Goal: Use online tool/utility: Use online tool/utility

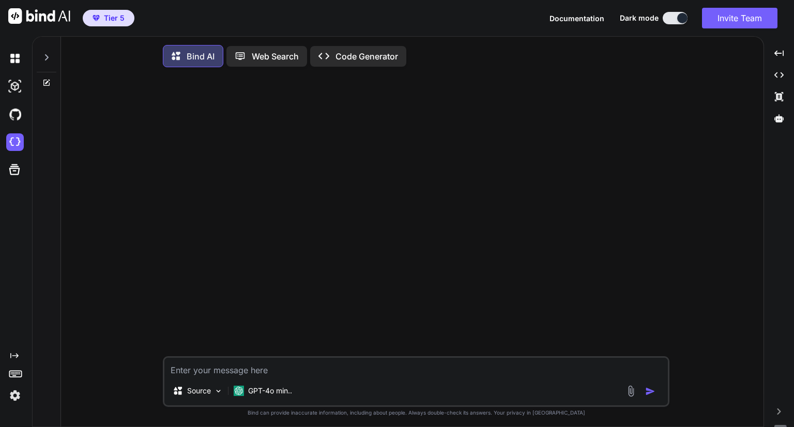
click at [55, 58] on div at bounding box center [47, 55] width 20 height 36
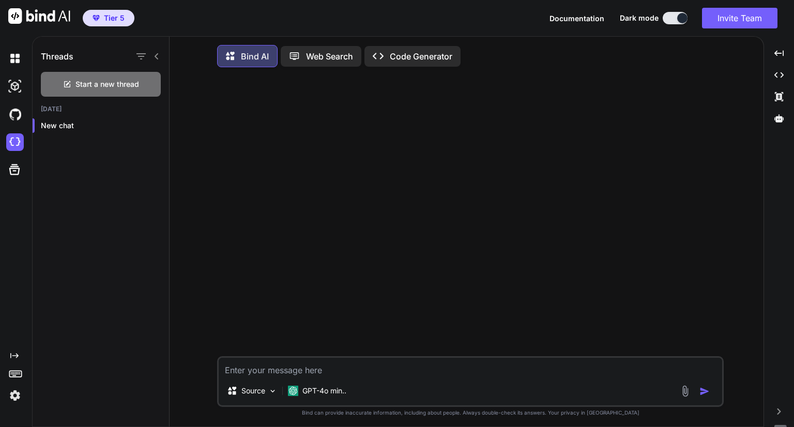
click at [25, 136] on div at bounding box center [17, 142] width 22 height 18
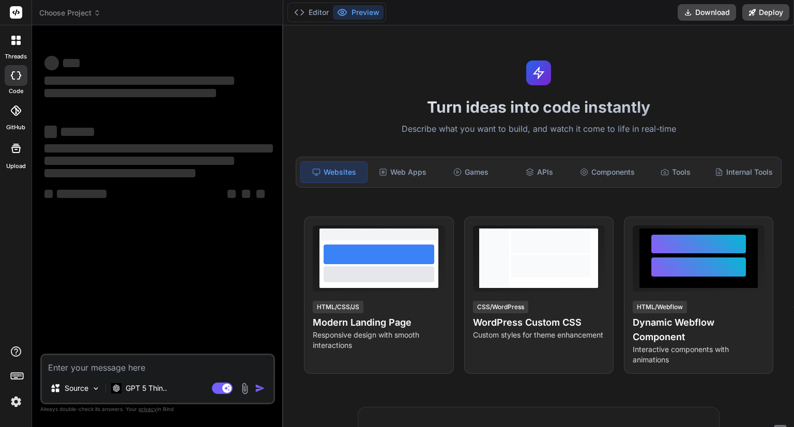
click at [84, 22] on header "Choose Project Created with Pixso." at bounding box center [157, 12] width 251 height 25
click at [84, 18] on header "Choose Project Created with Pixso." at bounding box center [157, 12] width 251 height 25
click at [84, 16] on span "Choose Project" at bounding box center [70, 13] width 62 height 10
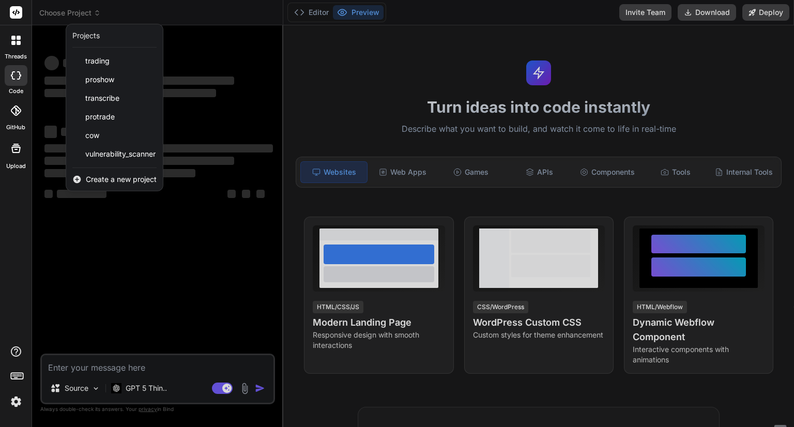
click at [17, 402] on img at bounding box center [16, 402] width 18 height 18
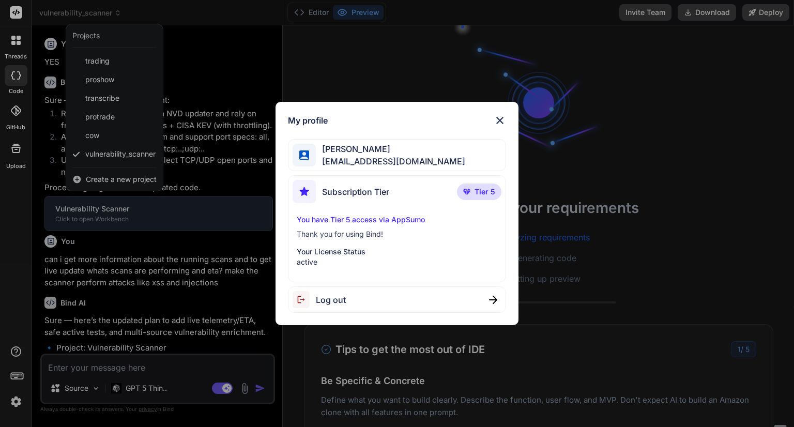
click at [505, 118] on img at bounding box center [500, 120] width 12 height 12
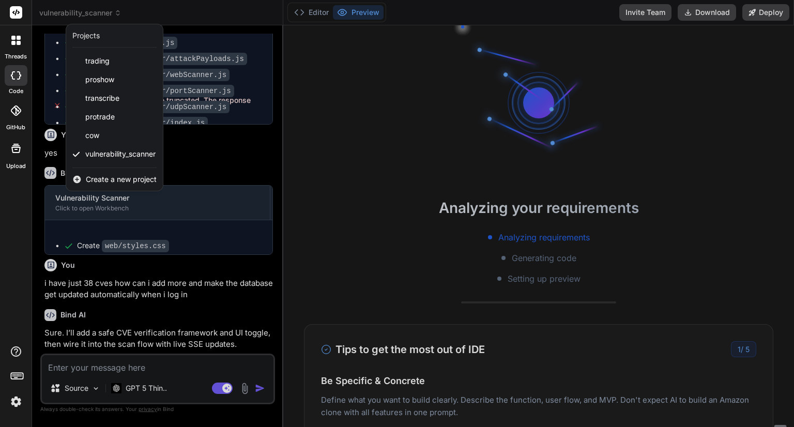
scroll to position [1702, 0]
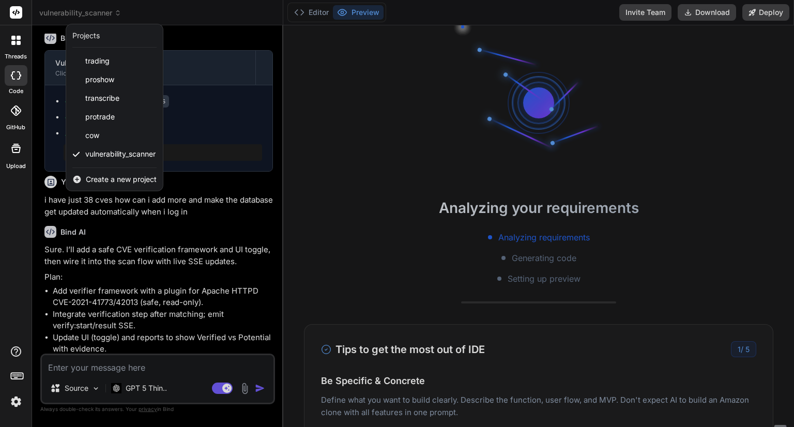
click at [202, 202] on div at bounding box center [397, 213] width 794 height 427
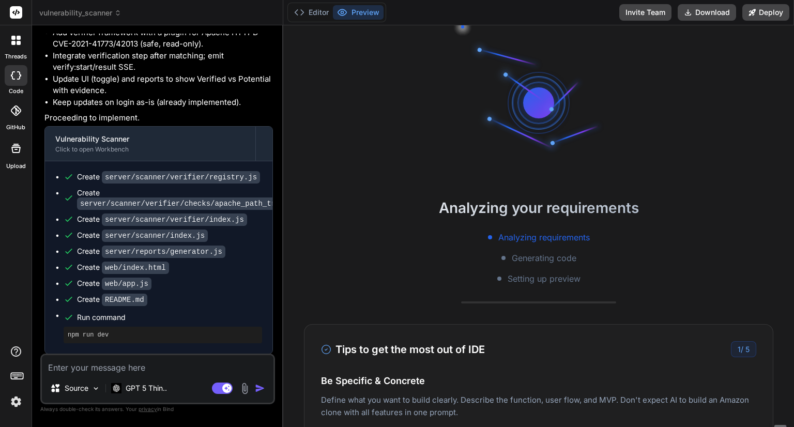
scroll to position [1980, 0]
click at [156, 388] on p "GPT 5 Thin.." at bounding box center [146, 388] width 41 height 10
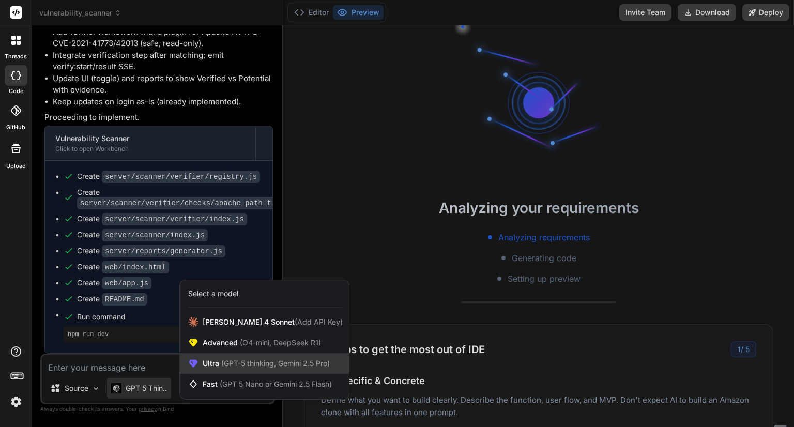
click at [261, 362] on span "(GPT-5 thinking, Gemini 2.5 Pro)" at bounding box center [274, 363] width 111 height 9
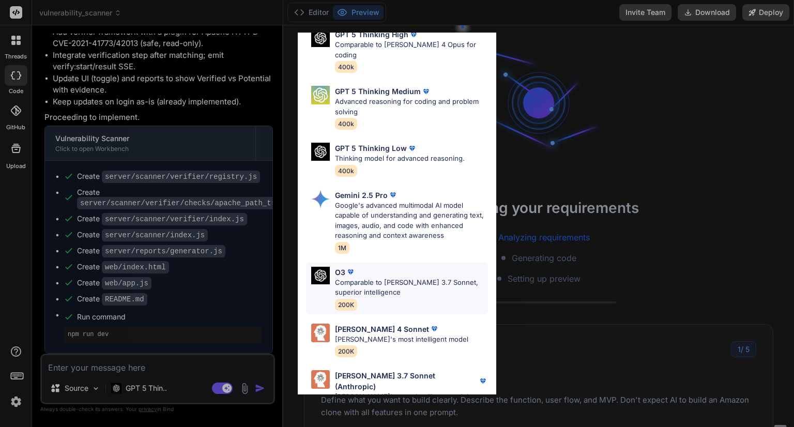
scroll to position [86, 0]
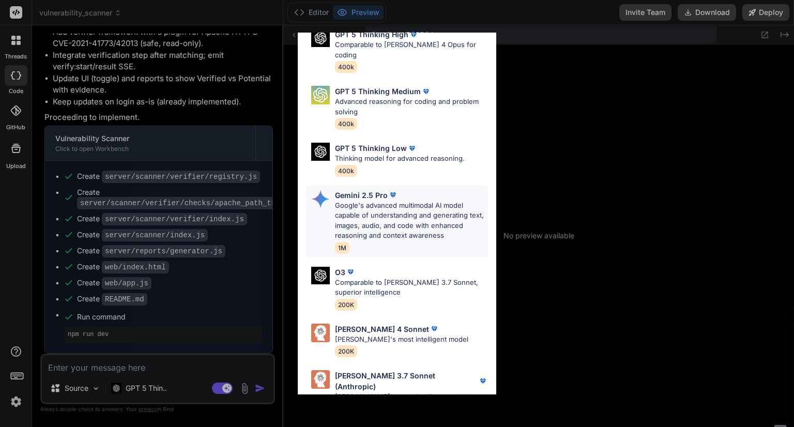
click at [391, 206] on p "Google's advanced multimodal AI model capable of understanding and generating t…" at bounding box center [411, 221] width 153 height 40
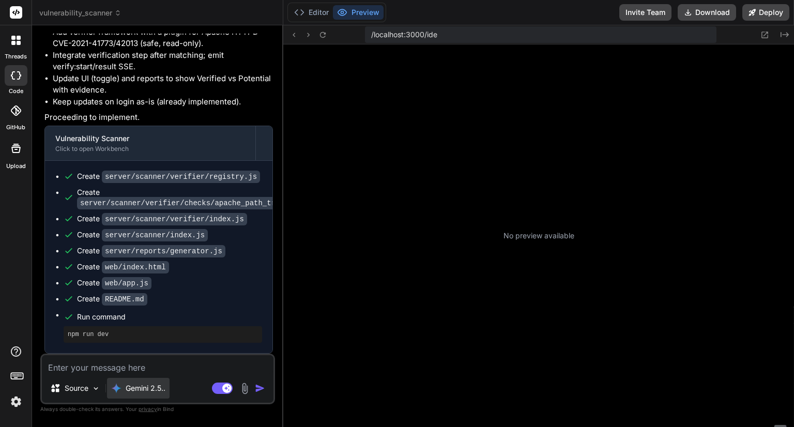
type textarea "x"
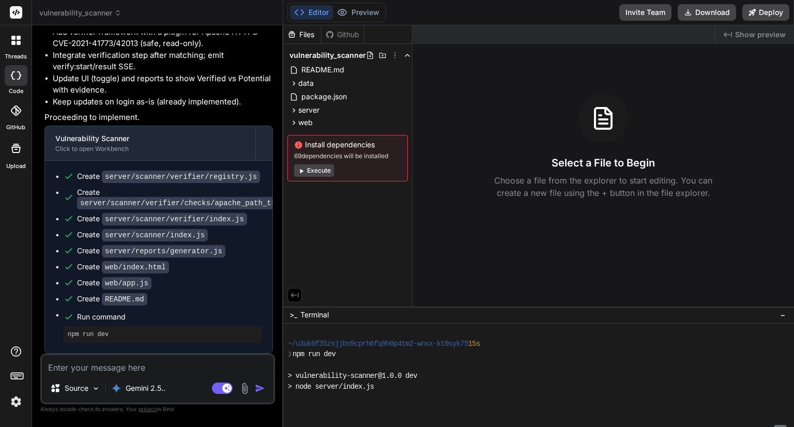
click at [116, 370] on textarea at bounding box center [158, 364] width 232 height 19
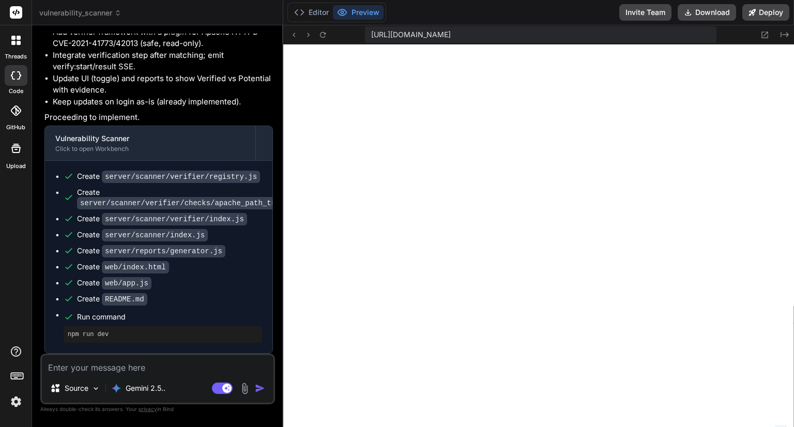
scroll to position [258, 0]
click at [107, 369] on textarea at bounding box center [158, 364] width 232 height 19
type textarea "u"
type textarea "x"
type textarea "up"
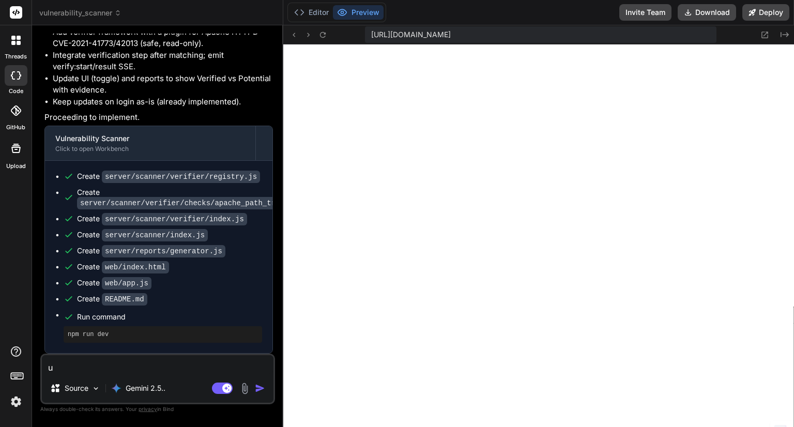
type textarea "x"
type textarea "upg"
type textarea "x"
type textarea "upgr"
type textarea "x"
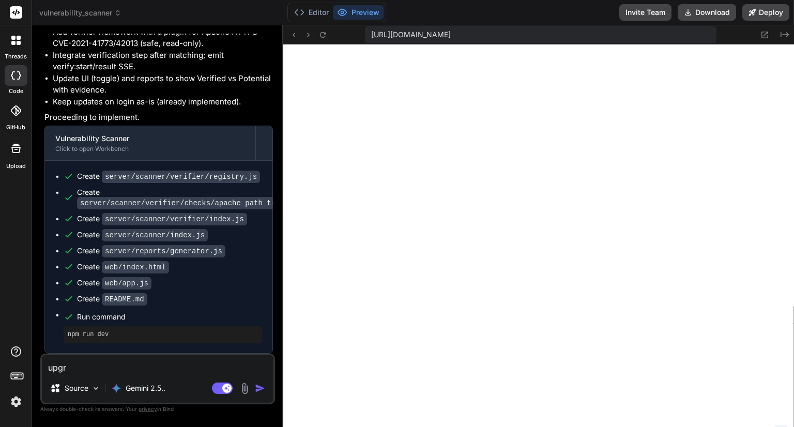
type textarea "upgra"
type textarea "x"
type textarea "upgrad"
type textarea "x"
type textarea "upgrade"
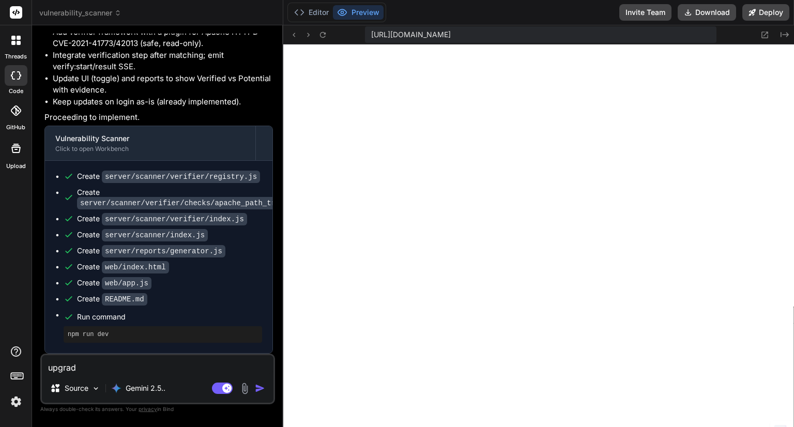
type textarea "x"
type textarea "upgrade"
type textarea "x"
type textarea "upgrade t"
type textarea "x"
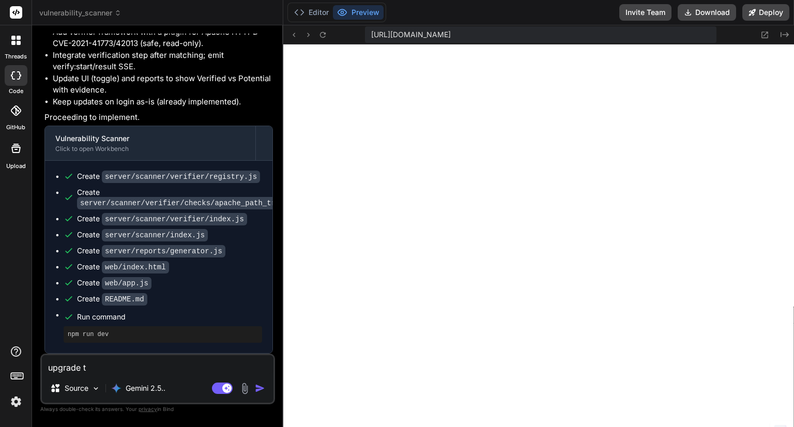
type textarea "upgrade th"
type textarea "x"
type textarea "upgrade the"
type textarea "x"
type textarea "upgrade the"
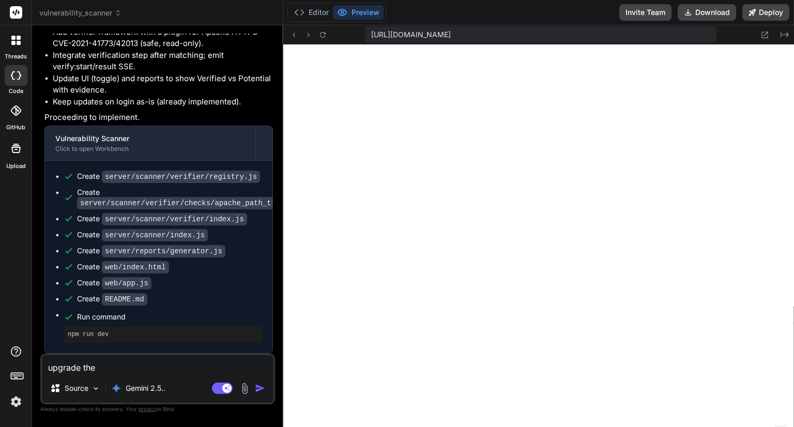
type textarea "x"
type textarea "upgrade the s"
type textarea "x"
type textarea "upgrade the sc"
type textarea "x"
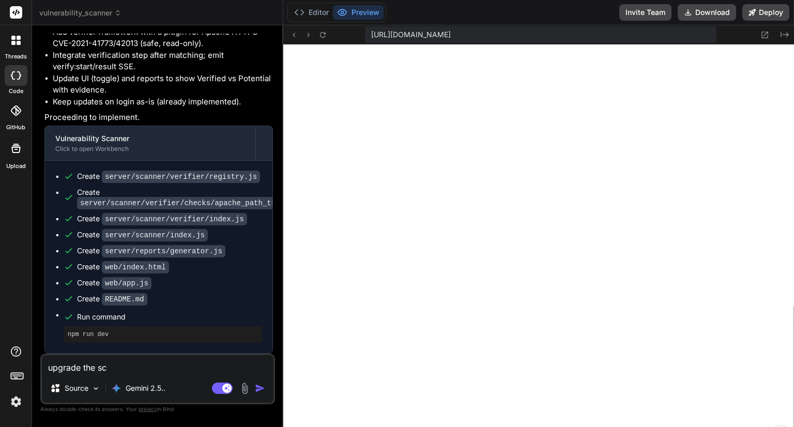
type textarea "upgrade the sca"
type textarea "x"
type textarea "upgrade the scan"
type textarea "x"
type textarea "upgrade the scann"
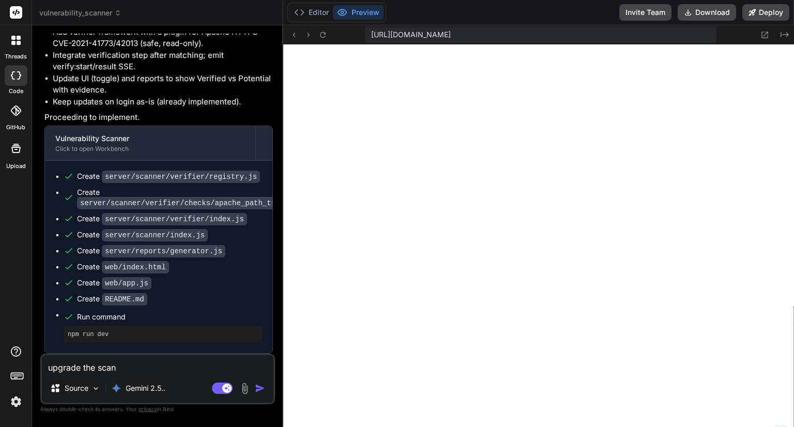
type textarea "x"
type textarea "upgrade the scannd"
type textarea "x"
type textarea "upgrade the scann"
type textarea "x"
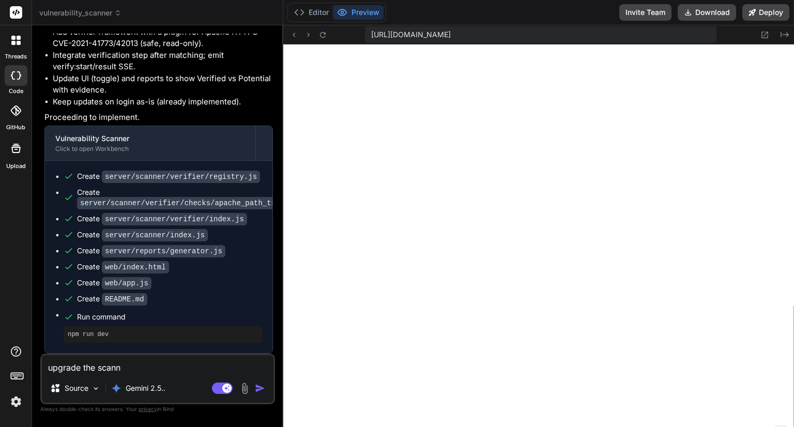
type textarea "upgrade the scanne"
type textarea "x"
type textarea "upgrade the scanner"
type textarea "x"
type textarea "upgrade the scanner"
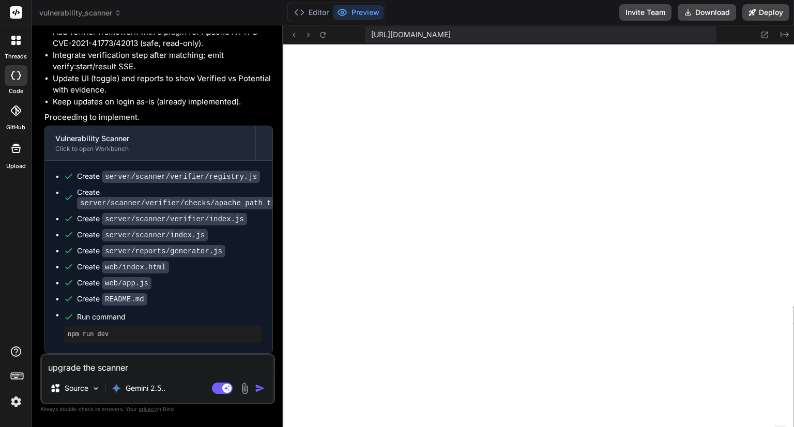
type textarea "x"
type textarea "upgrade the scanner m"
type textarea "x"
type textarea "upgrade the scanner ma"
type textarea "x"
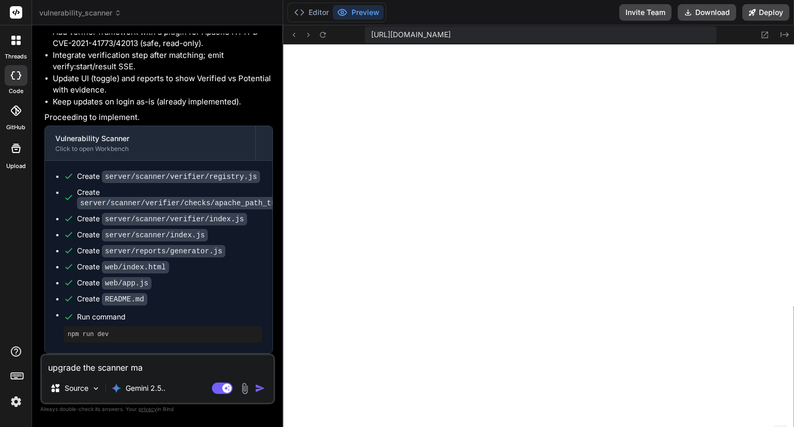
type textarea "upgrade the scanner mak"
type textarea "x"
type textarea "upgrade the scanner make"
type textarea "x"
type textarea "upgrade the scanner make"
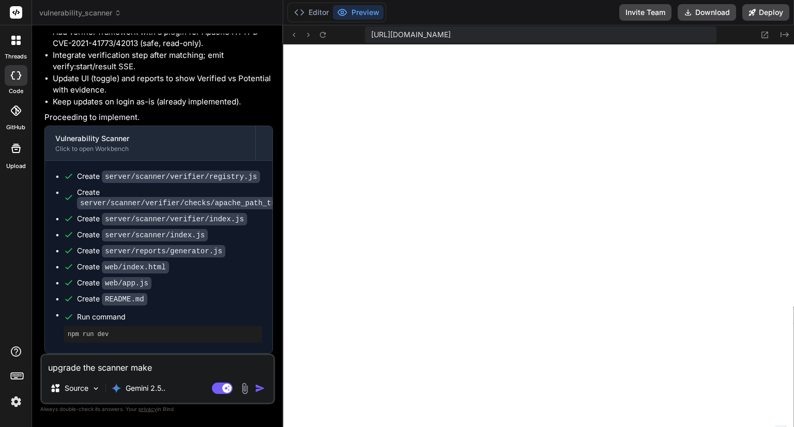
type textarea "x"
type textarea "upgrade the scanner make i"
type textarea "x"
type textarea "upgrade the scanner make it"
type textarea "x"
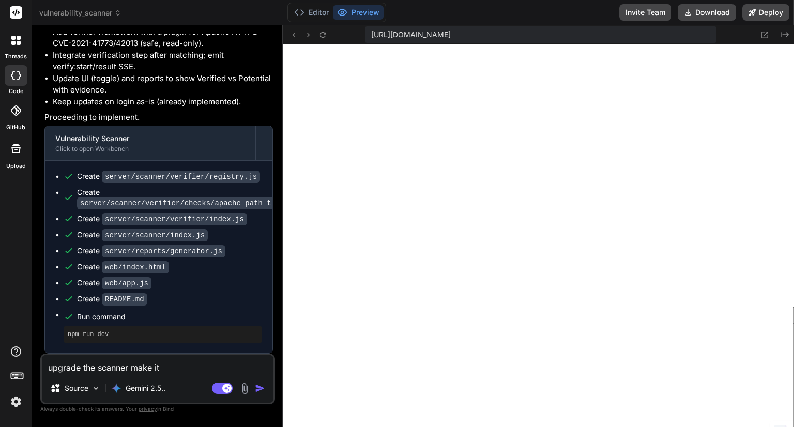
type textarea "upgrade the scanner make its"
type textarea "x"
type textarea "upgrade the scanner make it"
type textarea "x"
type textarea "upgrade the scanner make it"
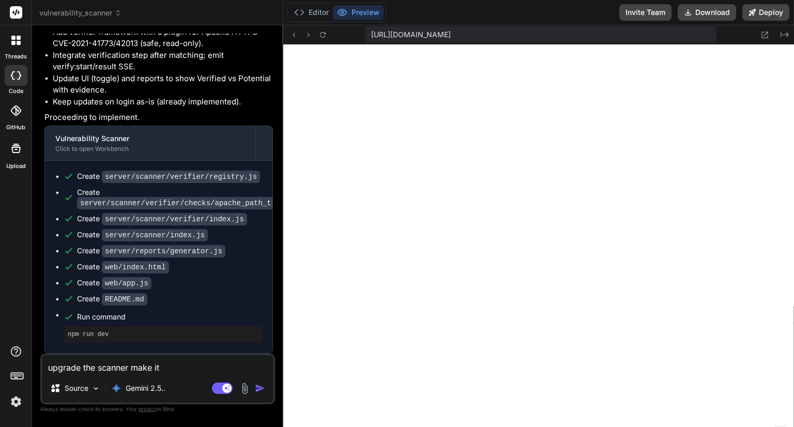
type textarea "x"
type textarea "upgrade the scanner make it g"
type textarea "x"
type textarea "upgrade the scanner make it ge"
type textarea "x"
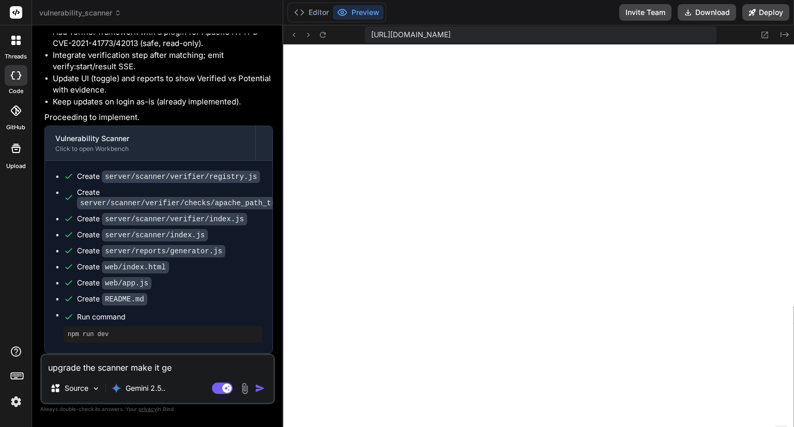
type textarea "upgrade the scanner make it get"
type textarea "x"
type textarea "upgrade the scanner make it get"
type textarea "x"
type textarea "upgrade the scanner make it get m"
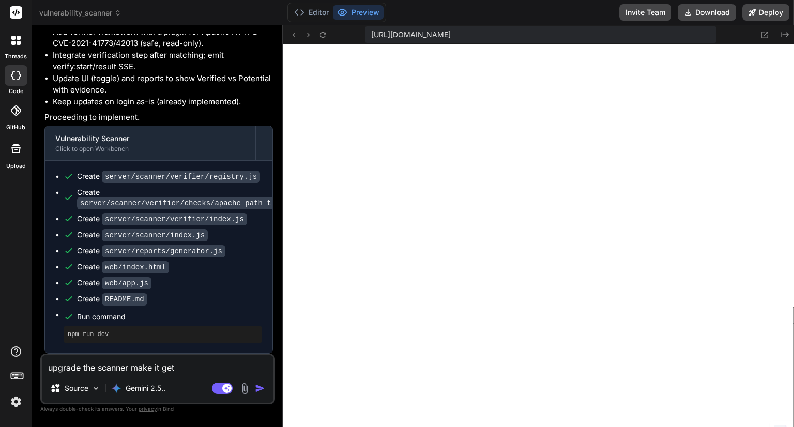
type textarea "x"
type textarea "upgrade the scanner make it get mo"
type textarea "x"
type textarea "upgrade the scanner make it get mor"
type textarea "x"
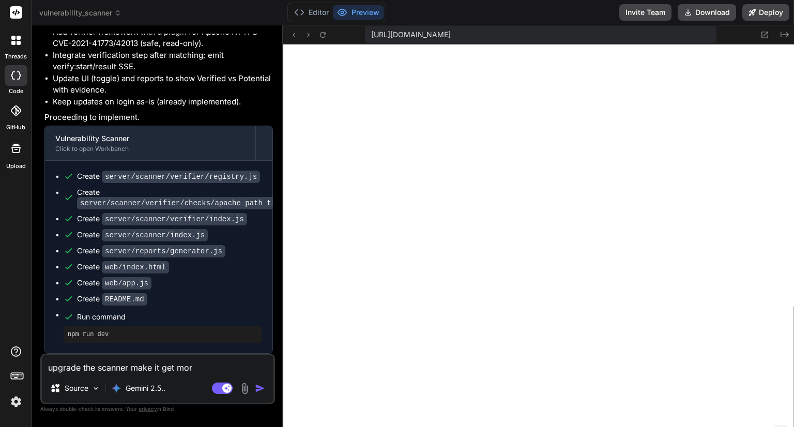
type textarea "upgrade the scanner make it get more"
type textarea "x"
type textarea "upgrade the scanner make it get more"
type textarea "x"
type textarea "upgrade the scanner make it get more v"
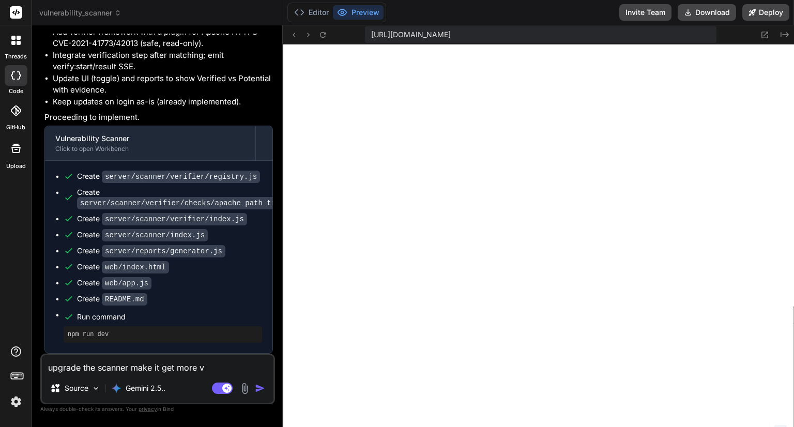
type textarea "x"
type textarea "upgrade the scanner make it get more vu"
type textarea "x"
type textarea "upgrade the scanner make it get more vul"
type textarea "x"
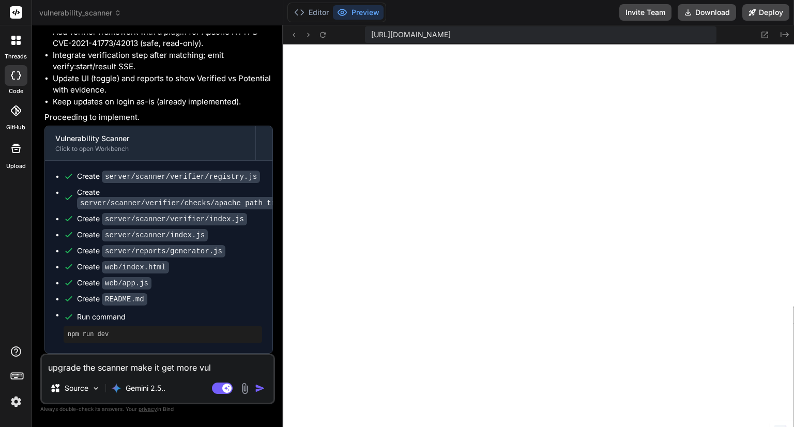
type textarea "upgrade the scanner make it get more vuln"
type textarea "x"
type textarea "upgrade the scanner make it get more vulne"
type textarea "x"
type textarea "upgrade the scanner make it get more vulner"
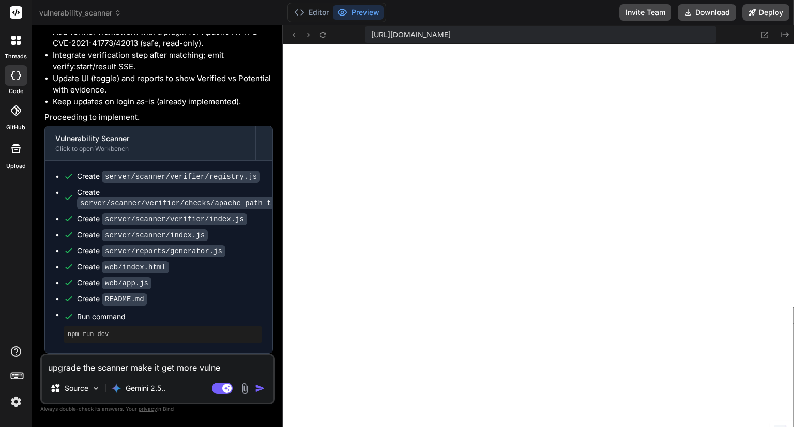
type textarea "x"
type textarea "upgrade the scanner make it get more vulnera"
type textarea "x"
type textarea "upgrade the scanner make it get more vulnerab"
type textarea "x"
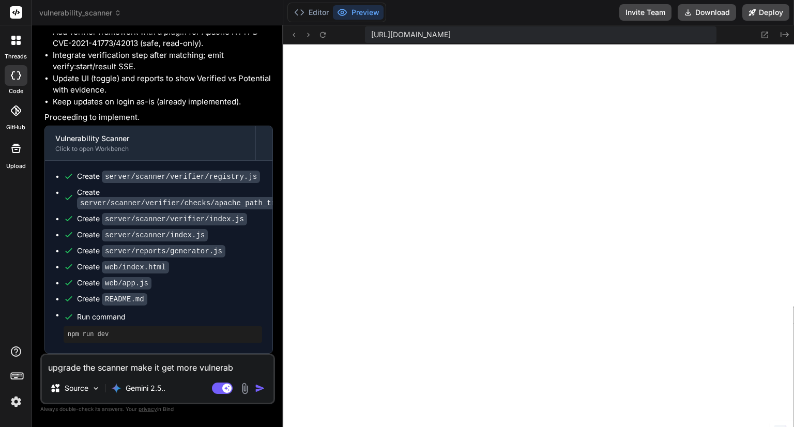
type textarea "upgrade the scanner make it get more vulnerabl"
type textarea "x"
type textarea "upgrade the scanner make it get more vulnerabli"
type textarea "x"
type textarea "upgrade the scanner make it get more vulnerablit"
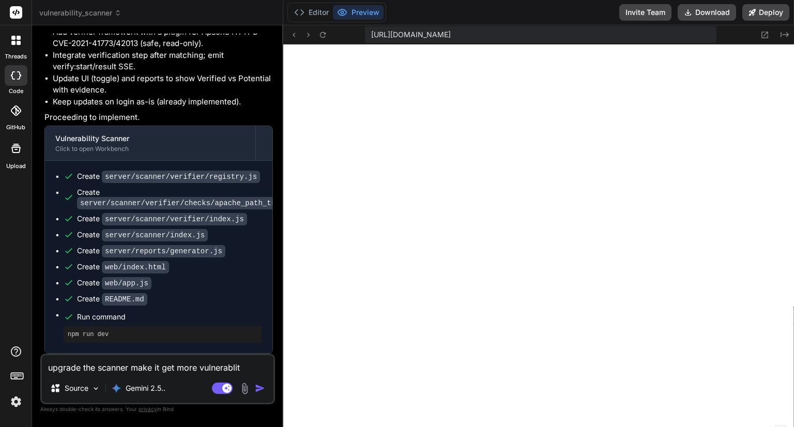
type textarea "x"
type textarea "upgrade the scanner make it get more vulnerabliti"
type textarea "x"
type textarea "upgrade the scanner make it get more vulnerablitie"
type textarea "x"
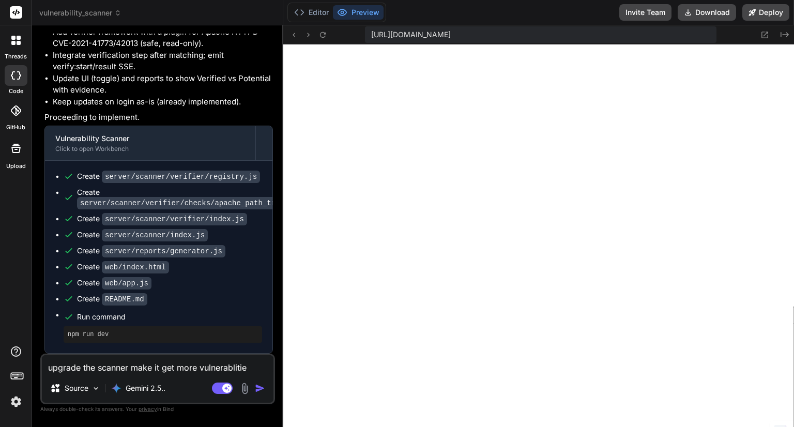
type textarea "upgrade the scanner make it get more vulnerablities"
type textarea "x"
type textarea "upgrade the scanner make it get more vulnerablities"
type textarea "x"
click at [211, 371] on textarea "upgrade the scanner make it get more vulnerablities" at bounding box center [158, 364] width 232 height 19
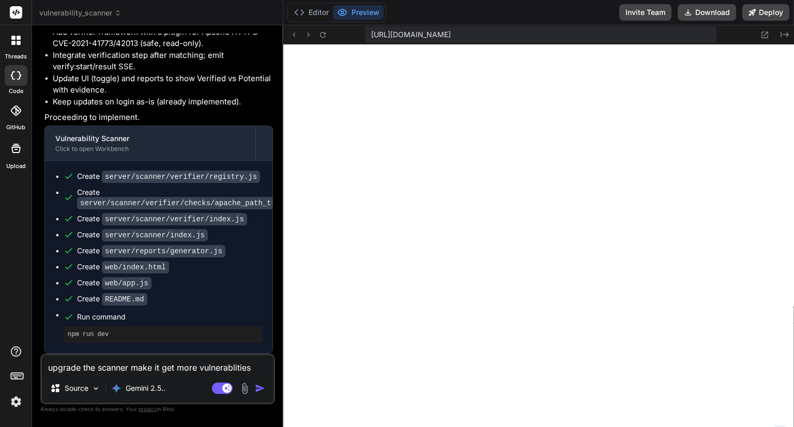
type textarea "upgrade the scanner make it get more vulnerabilities"
type textarea "x"
type textarea "upgrade the scanner make it get more vulnerabilities"
type textarea "x"
type textarea "upgrade the scanner make it get more vulnerabilities d"
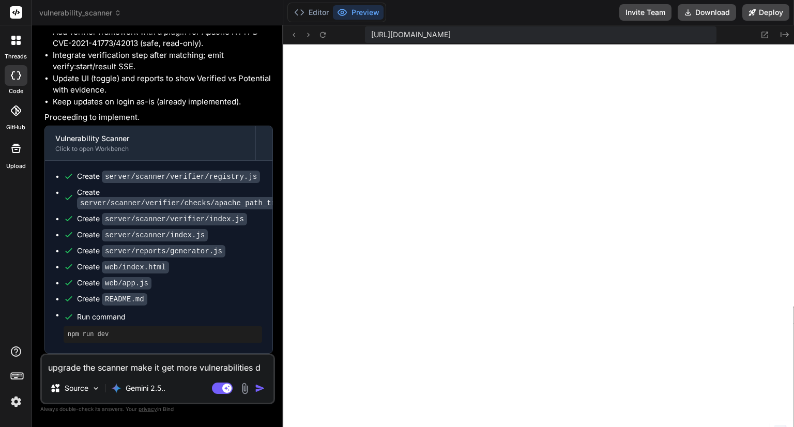
type textarea "x"
type textarea "upgrade the scanner make it get more vulnerabilities da"
type textarea "x"
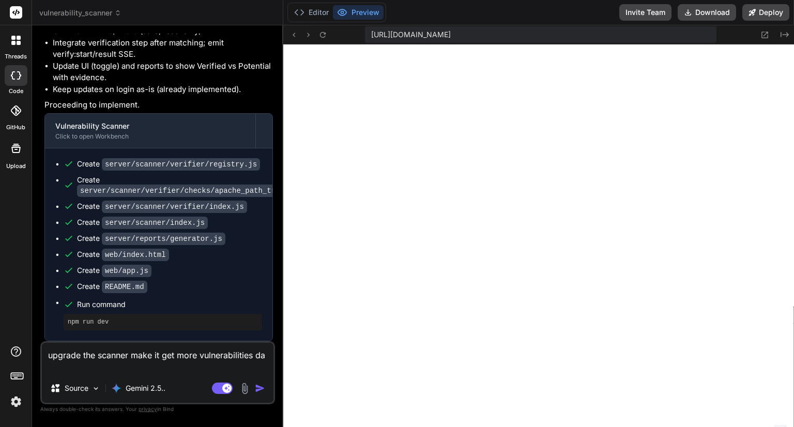
type textarea "upgrade the scanner make it get more vulnerabilities dat"
type textarea "x"
type textarea "upgrade the scanner make it get more vulnerabilities data"
type textarea "x"
type textarea "upgrade the scanner make it get more vulnerabilities datab"
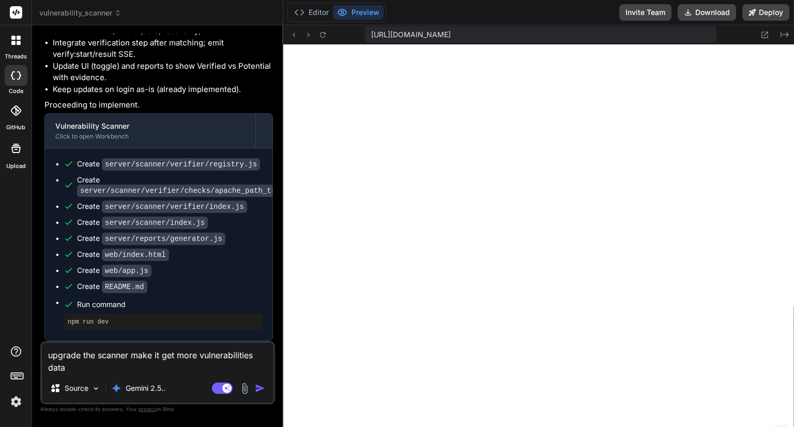
type textarea "x"
type textarea "upgrade the scanner make it get more vulnerabilities data"
type textarea "x"
type textarea "upgrade the scanner make it get more vulnerabilities datab"
type textarea "x"
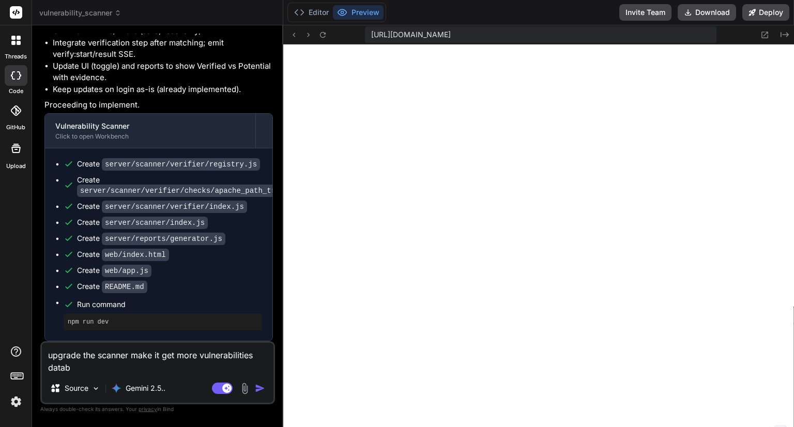
type textarea "upgrade the scanner make it get more vulnerabilities databa"
type textarea "x"
type textarea "upgrade the scanner make it get more vulnerabilities databas"
type textarea "x"
type textarea "upgrade the scanner make it get more vulnerabilities database"
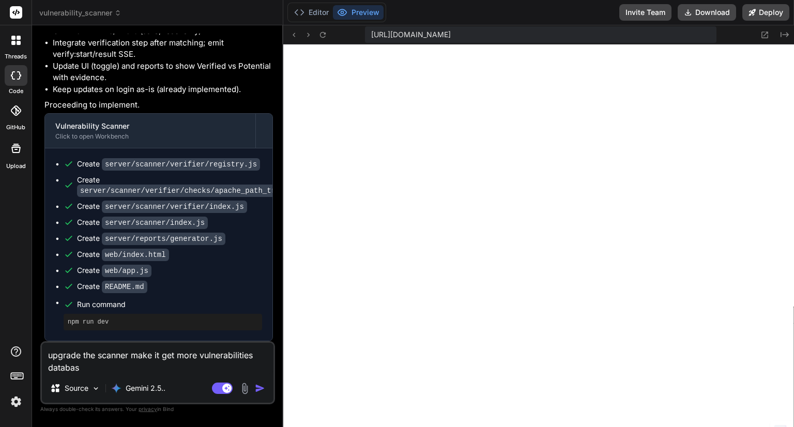
type textarea "x"
type textarea "upgrade the scanner make it get more vulnerabilities databases"
type textarea "x"
type textarea "upgrade the scanner make it get more vulnerabilities databases"
type textarea "x"
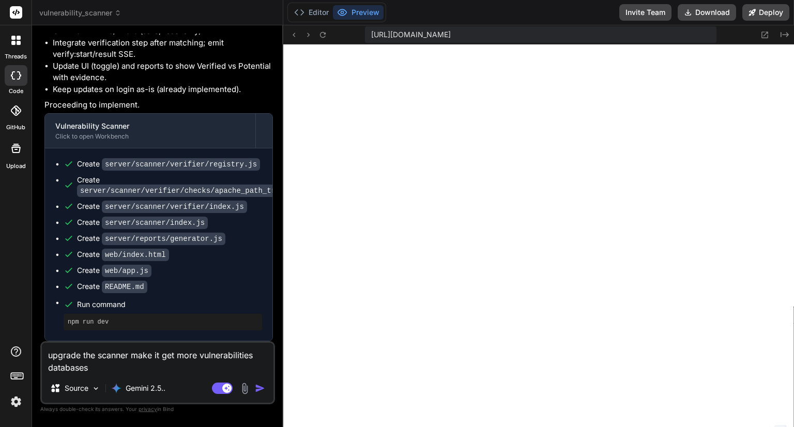
type textarea "upgrade the scanner make it get more vulnerabilities databases l"
type textarea "x"
type textarea "upgrade the scanner make it get more vulnerabilities databases li"
type textarea "x"
type textarea "upgrade the scanner make it get more vulnerabilities databases lik"
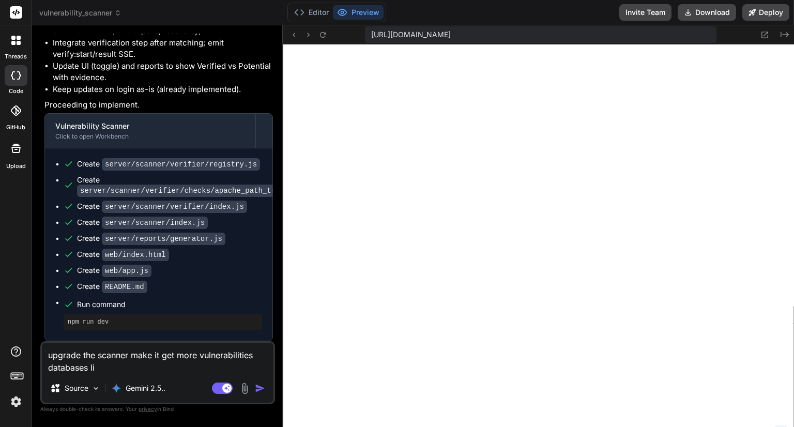
type textarea "x"
type textarea "upgrade the scanner make it get more vulnerabilities databases like"
type textarea "x"
type textarea "upgrade the scanner make it get more vulnerabilities databases like"
type textarea "x"
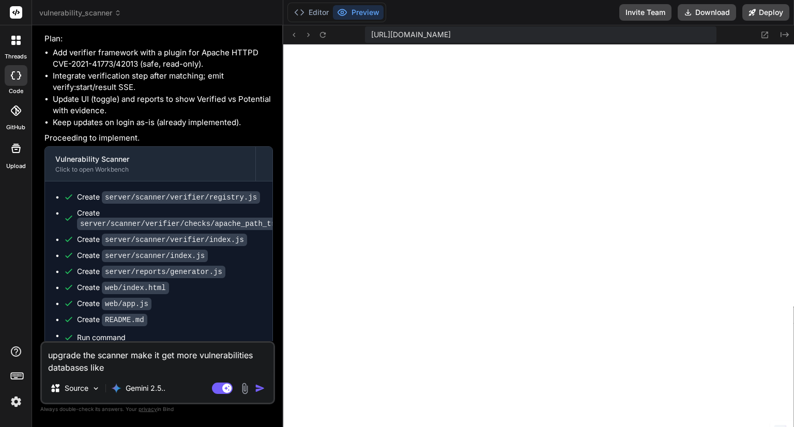
scroll to position [1992, 0]
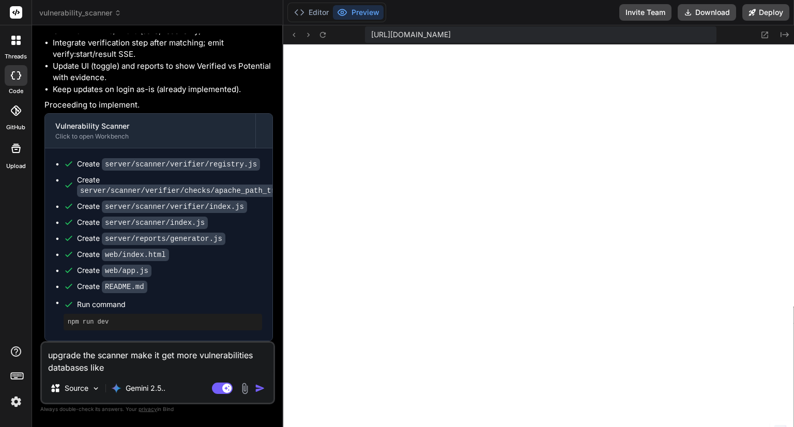
type textarea "upgrade the scanner make it get more vulnerabilities databases like V"
type textarea "x"
type textarea "upgrade the scanner make it get more vulnerabilities databases like"
type textarea "x"
type textarea "upgrade the scanner make it get more vulnerabilities databases like C"
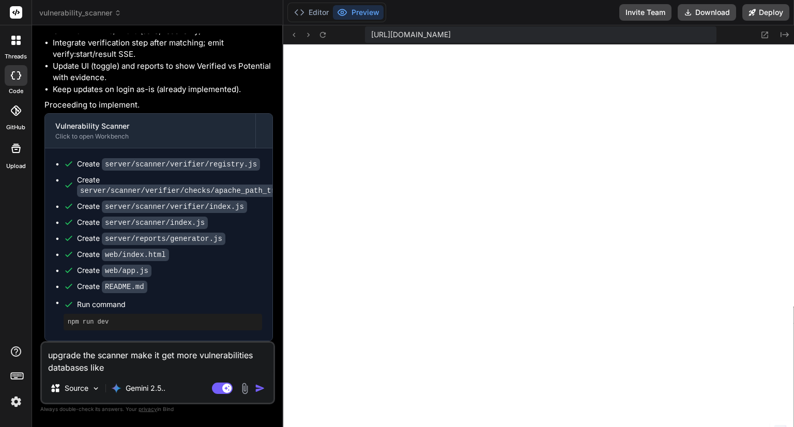
type textarea "x"
type textarea "upgrade the scanner make it get more vulnerabilities databases like CV"
type textarea "x"
type textarea "upgrade the scanner make it get more vulnerabilities databases like CVE"
type textarea "x"
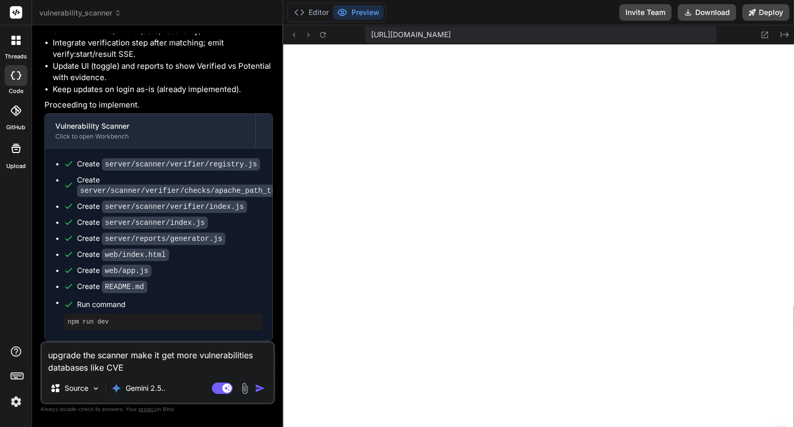
type textarea "upgrade the scanner make it get more vulnerabilities databases like CVE"
type textarea "x"
type textarea "upgrade the scanner make it get more vulnerabilities databases like CVE a"
type textarea "x"
type textarea "upgrade the scanner make it get more vulnerabilities databases like CVE an"
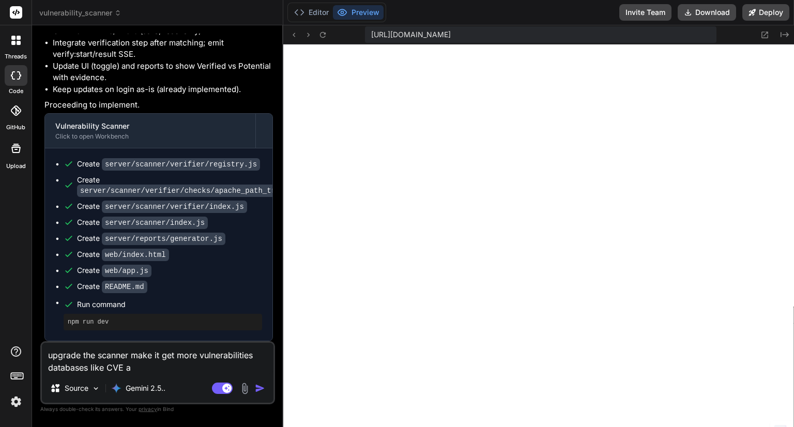
type textarea "x"
type textarea "upgrade the scanner make it get more vulnerabilities databases like CVE and"
type textarea "x"
type textarea "upgrade the scanner make it get more vulnerabilities databases like CVE and"
type textarea "x"
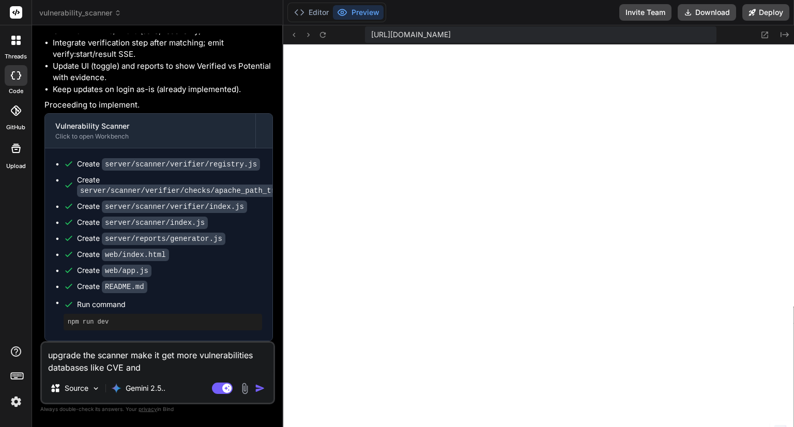
type textarea "upgrade the scanner make it get more vulnerabilities databases like CVE and V"
type textarea "x"
type textarea "upgrade the scanner make it get more vulnerabilities databases like CVE and"
type textarea "x"
type textarea "upgrade the scanner make it get more vulnerabilities databases like CVE and C"
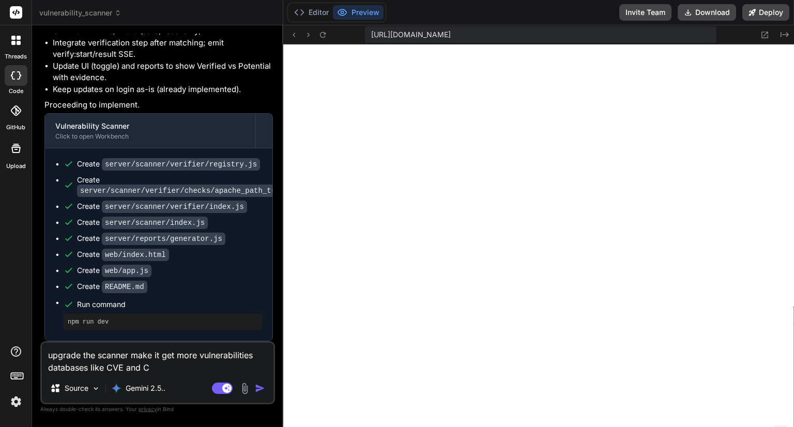
type textarea "x"
type textarea "upgrade the scanner make it get more vulnerabilities databases like CVE and CV"
type textarea "x"
type textarea "upgrade the scanner make it get more vulnerabilities databases like CVE and CVS"
type textarea "x"
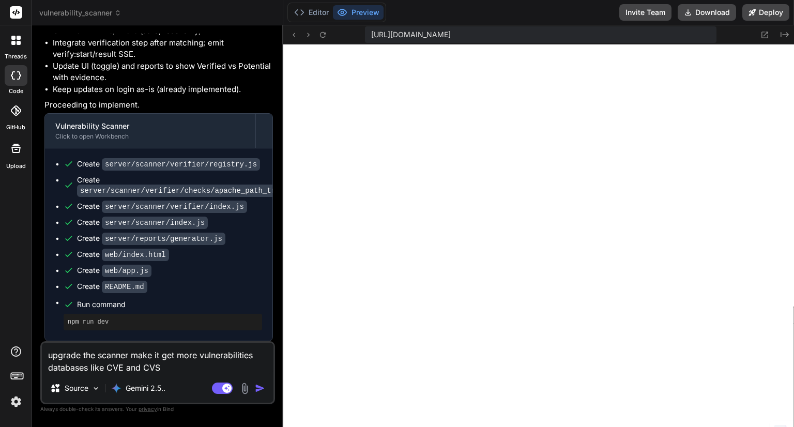
type textarea "upgrade the scanner make it get more vulnerabilities databases like CVE and CVSS"
type textarea "x"
type textarea "upgrade the scanner make it get more vulnerabilities databases like CVE and CVSS"
type textarea "x"
type textarea "upgrade the scanner make it get more vulnerabilities databases like CVE and CVS…"
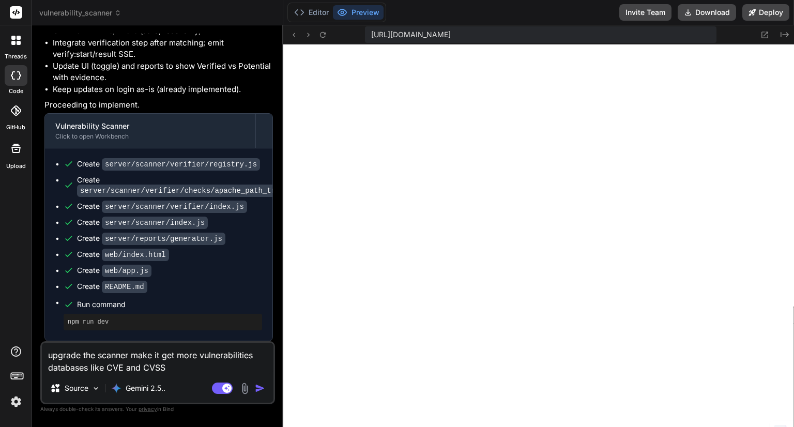
type textarea "x"
type textarea "upgrade the scanner make it get more vulnerabilities databases like CVE and CVS…"
type textarea "x"
type textarea "upgrade the scanner make it get more vulnerabilities databases like CVE and CVS…"
type textarea "x"
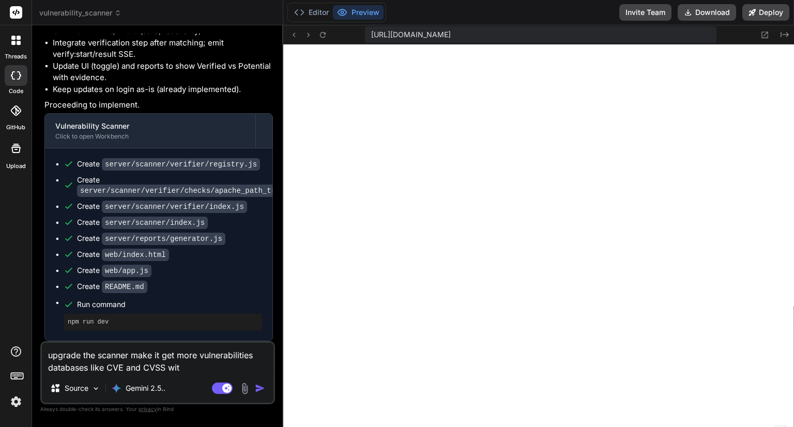
type textarea "upgrade the scanner make it get more vulnerabilities databases like CVE and CVS…"
type textarea "x"
type textarea "upgrade the scanner make it get more vulnerabilities databases like CVE and CVS…"
type textarea "x"
type textarea "upgrade the scanner make it get more vulnerabilities databases like CVE and CVS…"
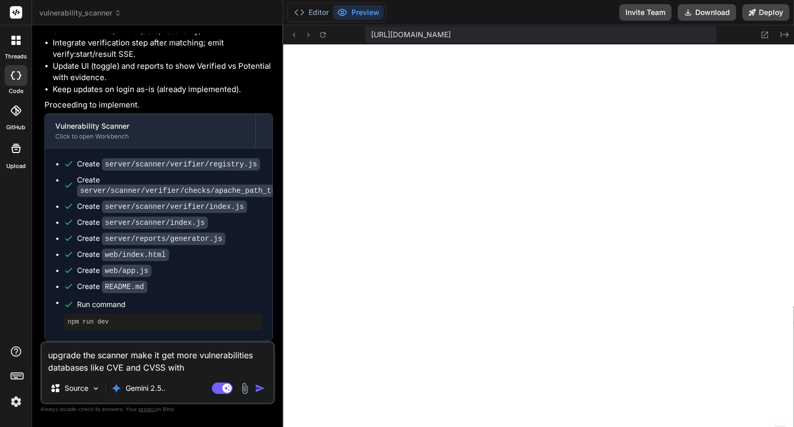
type textarea "x"
type textarea "upgrade the scanner make it get more vulnerabilities databases like CVE and CVS…"
type textarea "x"
type textarea "upgrade the scanner make it get more vulnerabilities databases like CVE and CVS…"
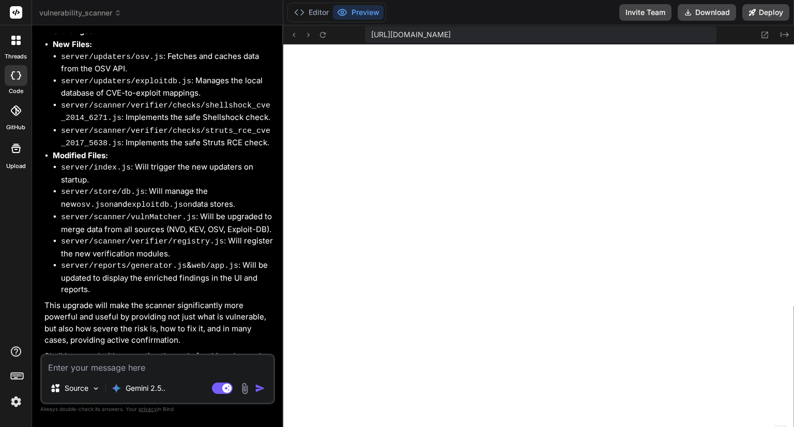
scroll to position [2886, 0]
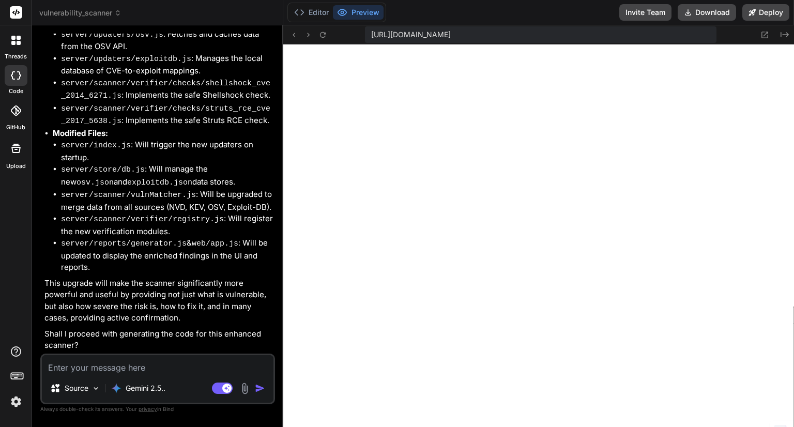
click at [137, 364] on textarea at bounding box center [158, 364] width 232 height 19
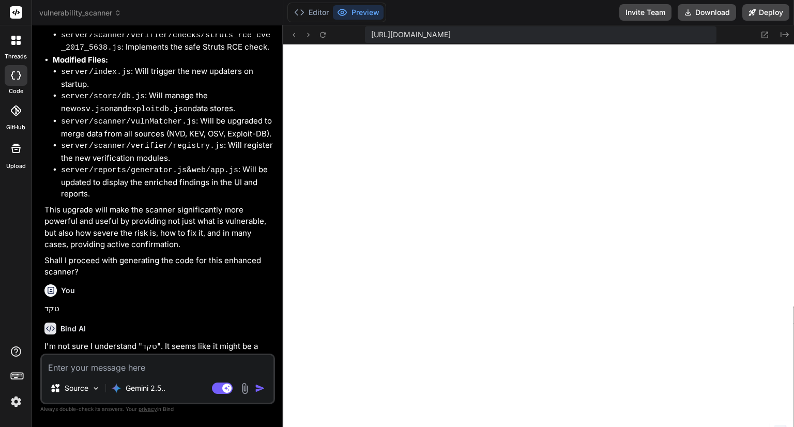
scroll to position [3011, 0]
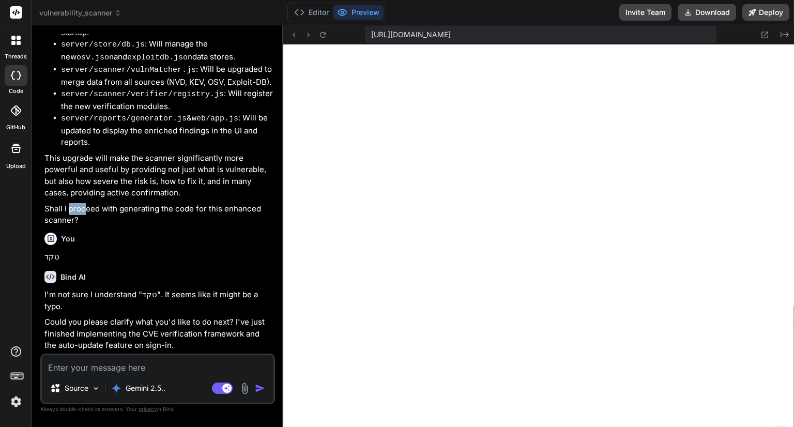
drag, startPoint x: 69, startPoint y: 209, endPoint x: 84, endPoint y: 208, distance: 15.0
click at [84, 208] on p "Shall I proceed with generating the code for this enhanced scanner?" at bounding box center [158, 214] width 229 height 23
click at [100, 206] on p "Shall I proceed with generating the code for this enhanced scanner?" at bounding box center [158, 214] width 229 height 23
click at [132, 354] on div "Source Gemini 2.5.. Agent Mode. When this toggle is activated, AI automatically…" at bounding box center [157, 379] width 235 height 51
click at [132, 359] on textarea at bounding box center [158, 364] width 232 height 19
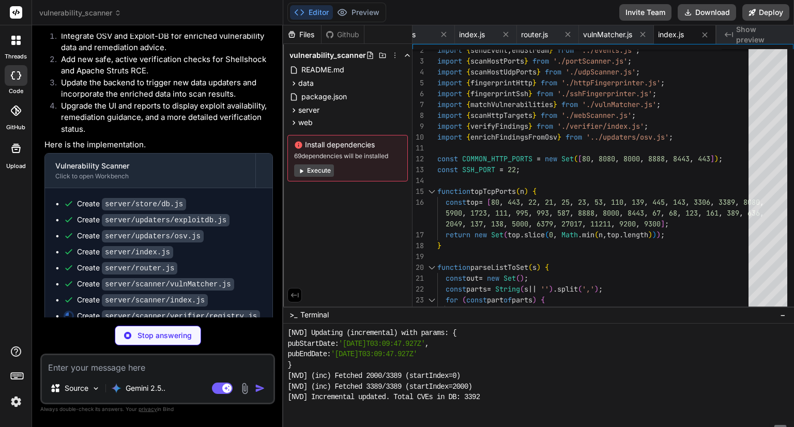
scroll to position [3082, 0]
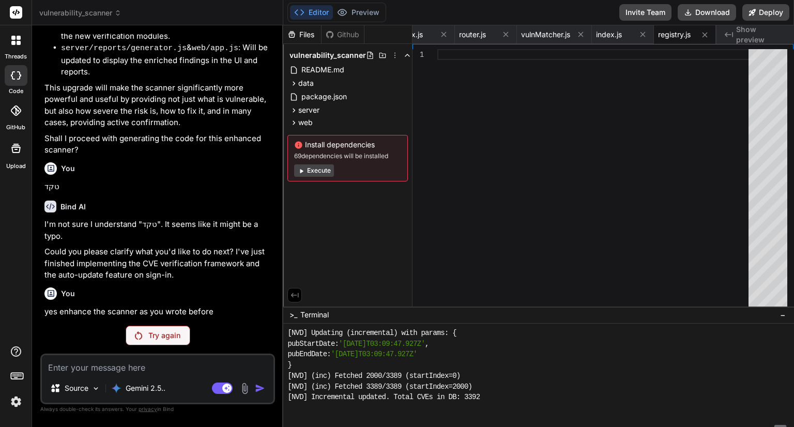
click at [161, 329] on div "Try again" at bounding box center [158, 336] width 65 height 20
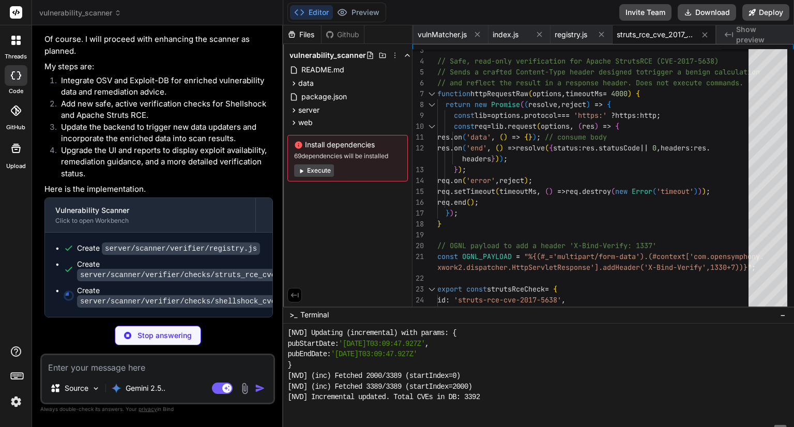
scroll to position [0, 419]
